Goal: Task Accomplishment & Management: Use online tool/utility

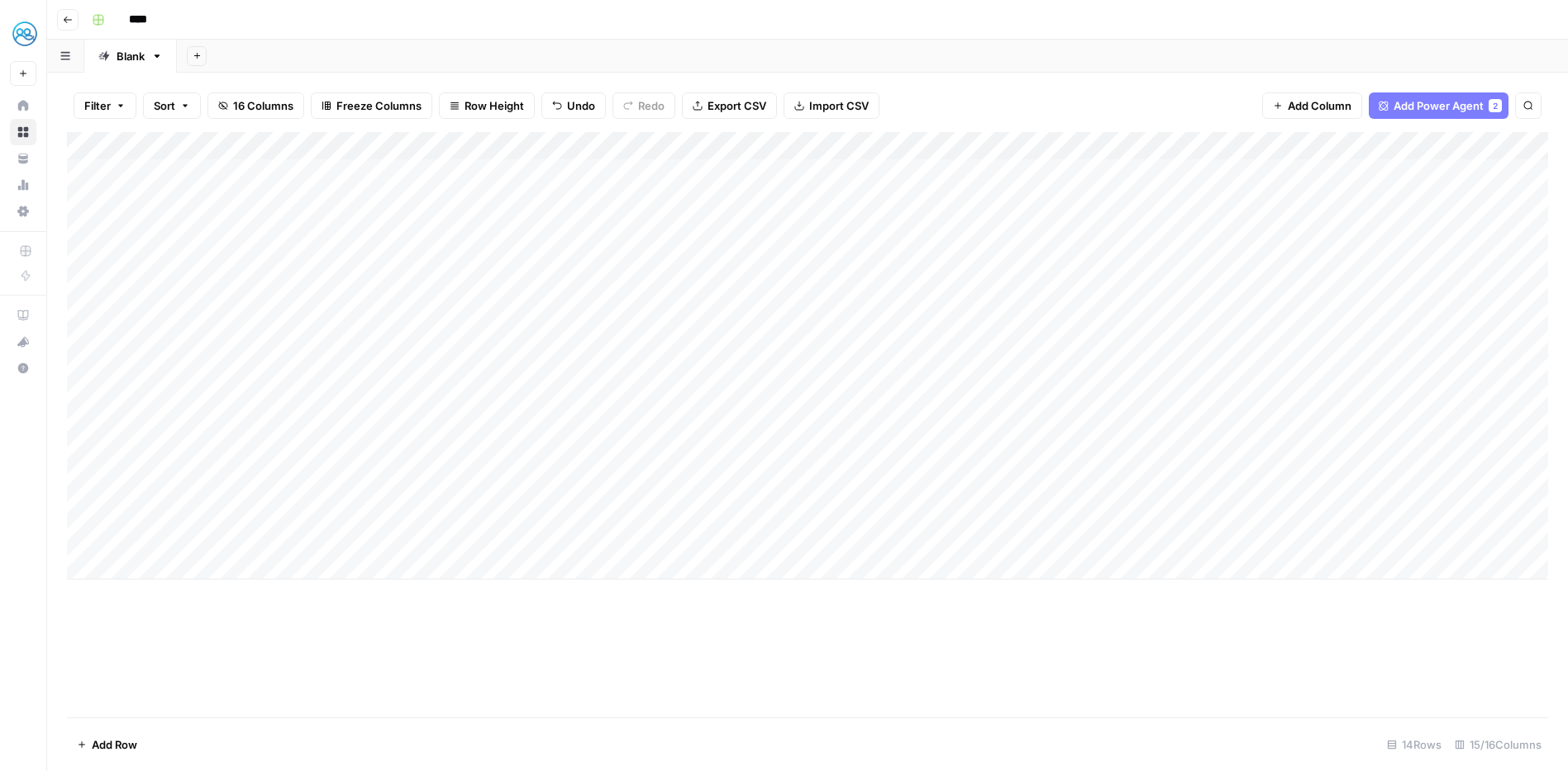
click at [294, 366] on div "Add Column" at bounding box center [808, 356] width 1481 height 448
click at [479, 369] on div "Add Column" at bounding box center [808, 356] width 1481 height 448
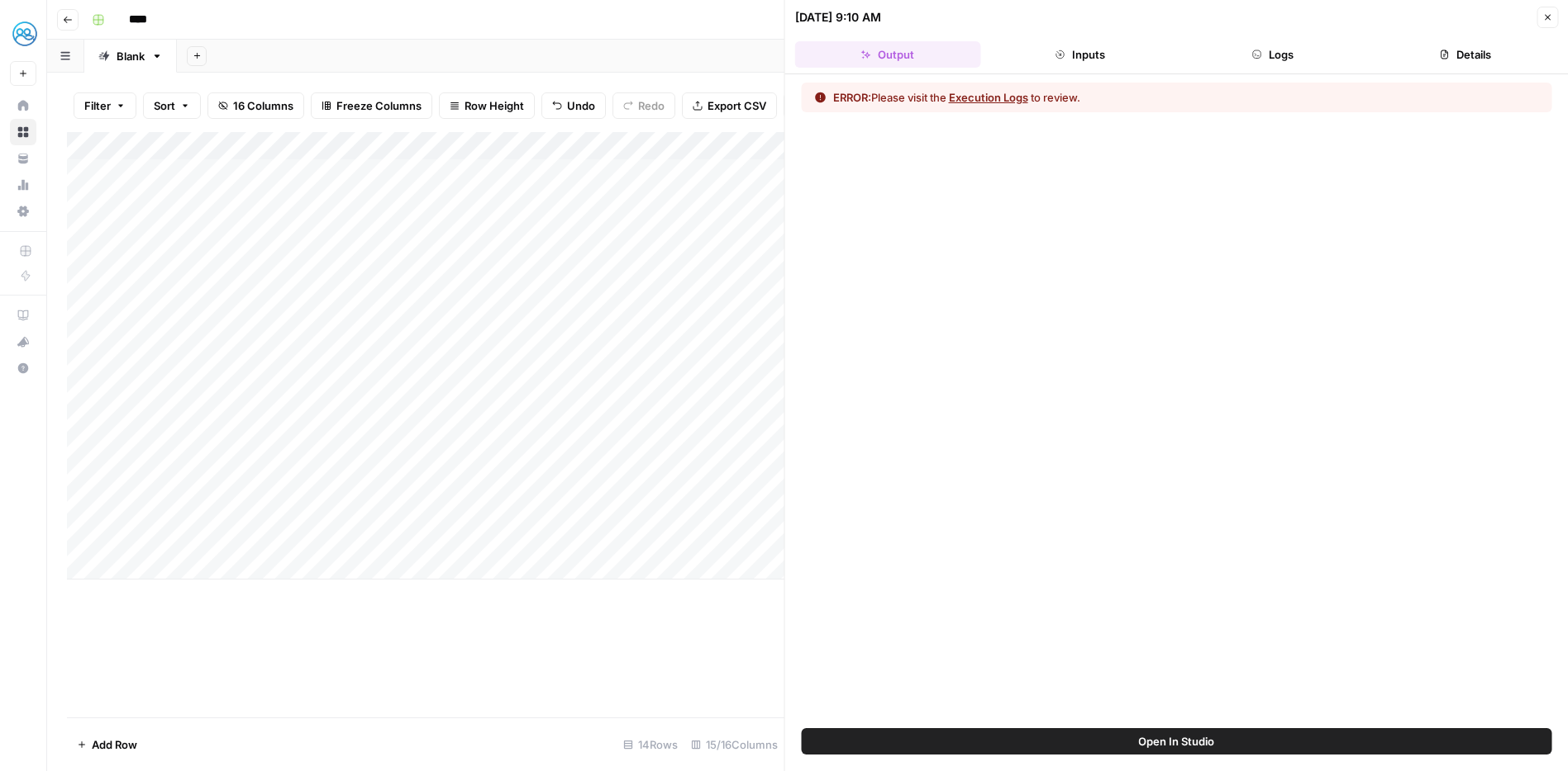
click at [1004, 96] on button "Execution Logs" at bounding box center [988, 98] width 79 height 17
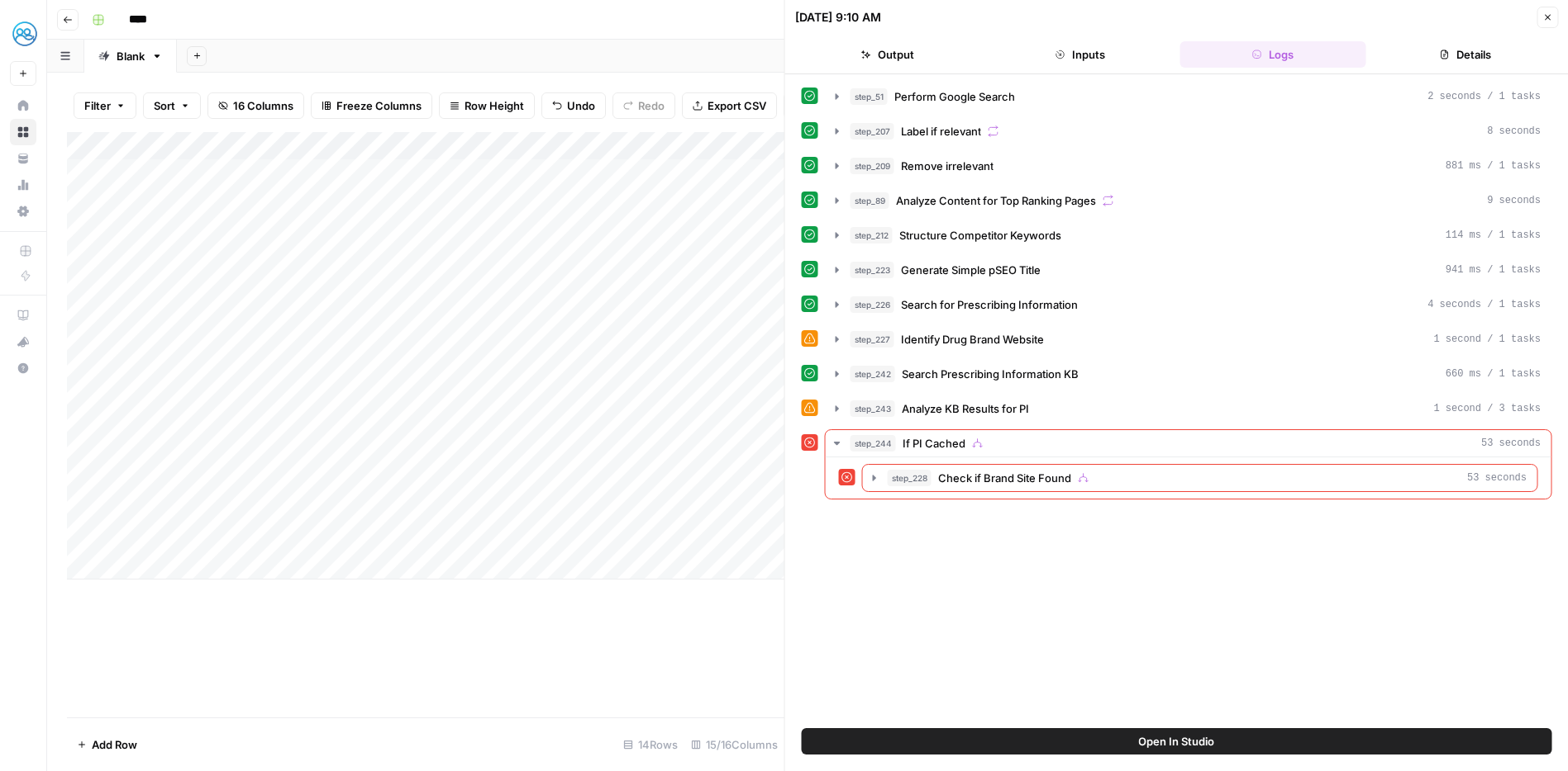
click at [1547, 16] on icon "button" at bounding box center [1547, 17] width 10 height 10
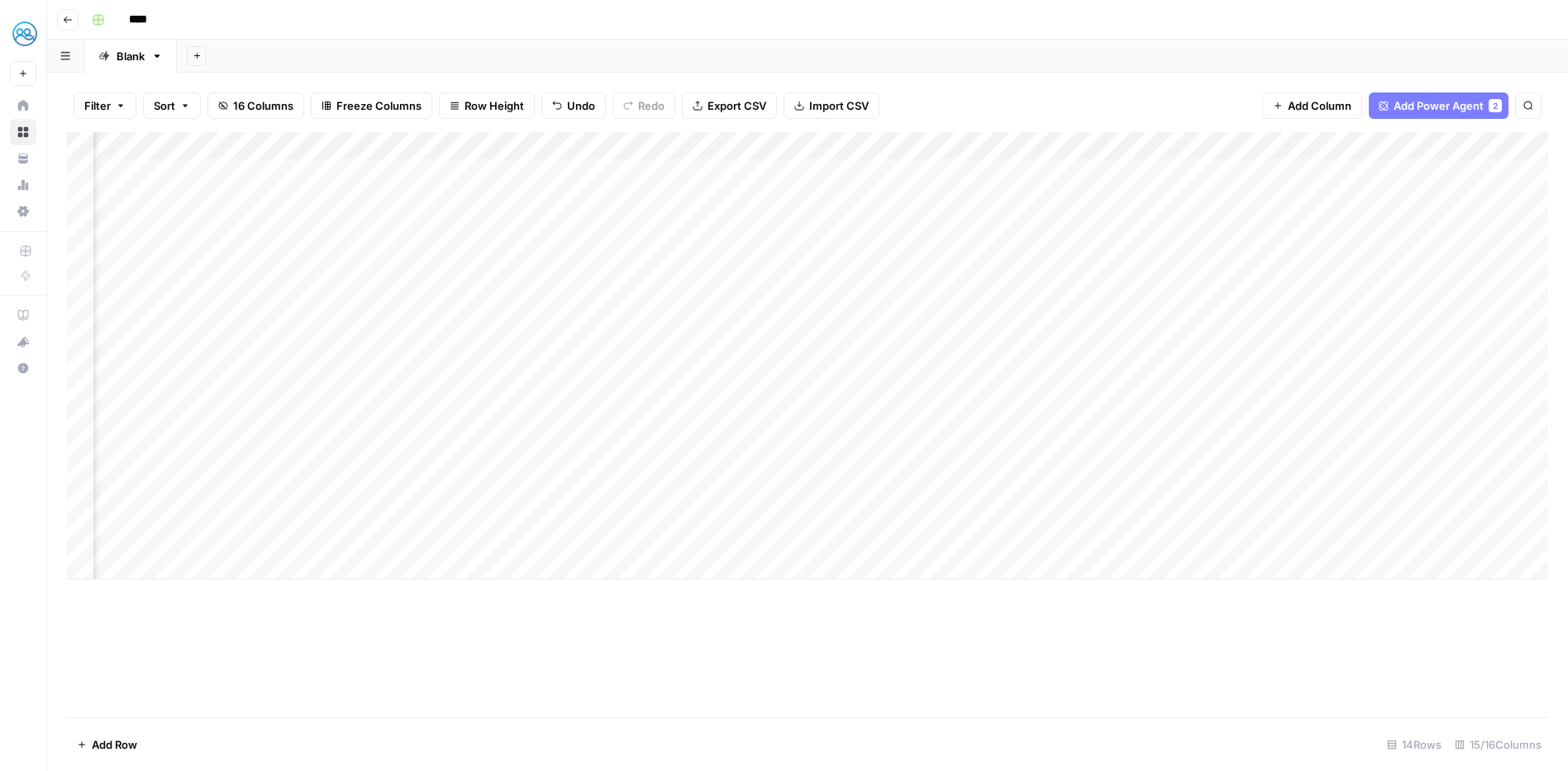
scroll to position [0, 1081]
click at [1233, 318] on div "Add Column" at bounding box center [808, 356] width 1481 height 448
click at [1228, 343] on div "Add Column" at bounding box center [808, 356] width 1481 height 448
click at [1251, 457] on div "Add Column" at bounding box center [808, 356] width 1481 height 448
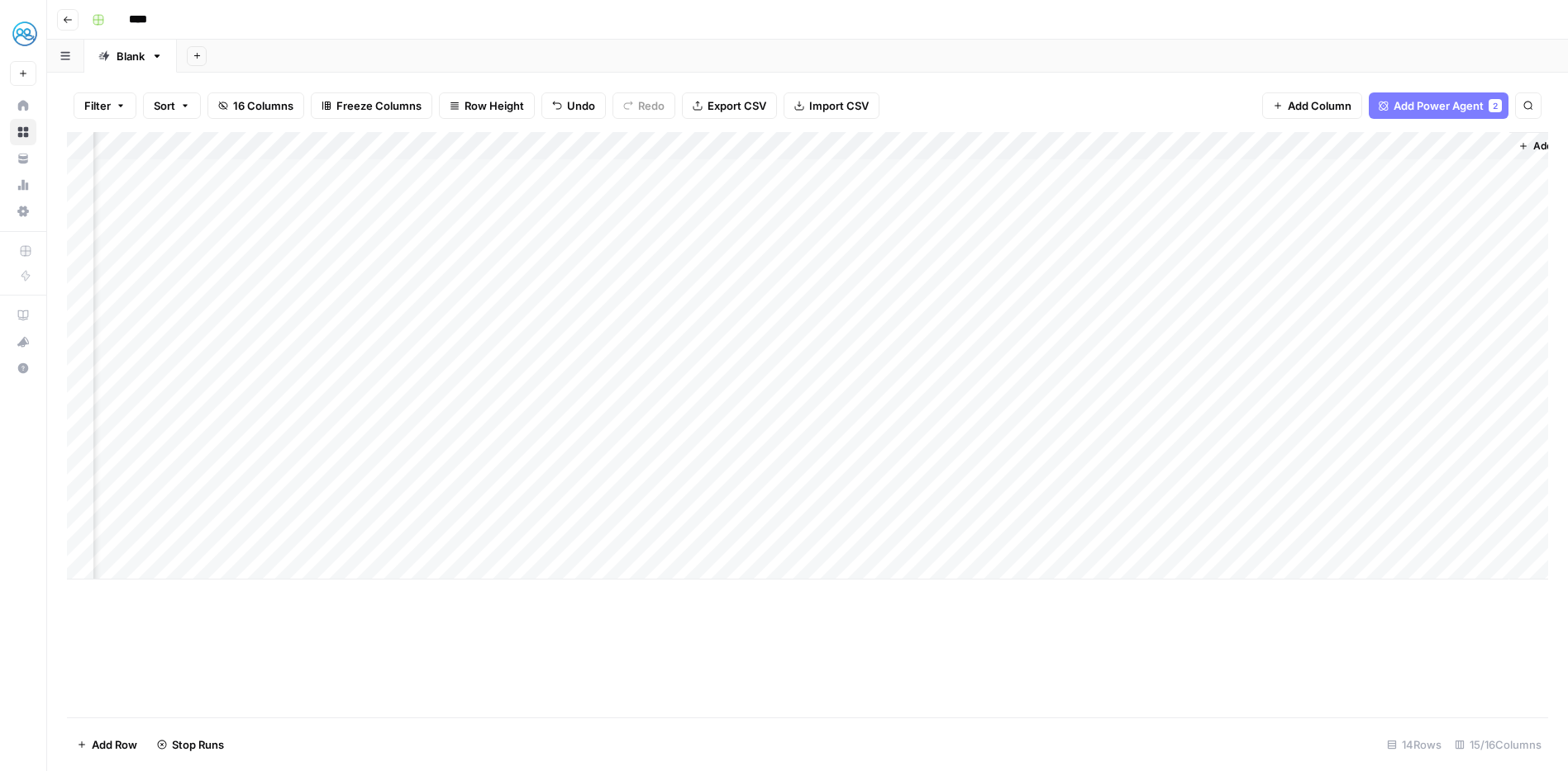
click at [1249, 536] on div "Add Column" at bounding box center [808, 356] width 1481 height 448
click at [1195, 507] on div "Add Column" at bounding box center [808, 356] width 1481 height 448
